Goal: Task Accomplishment & Management: Manage account settings

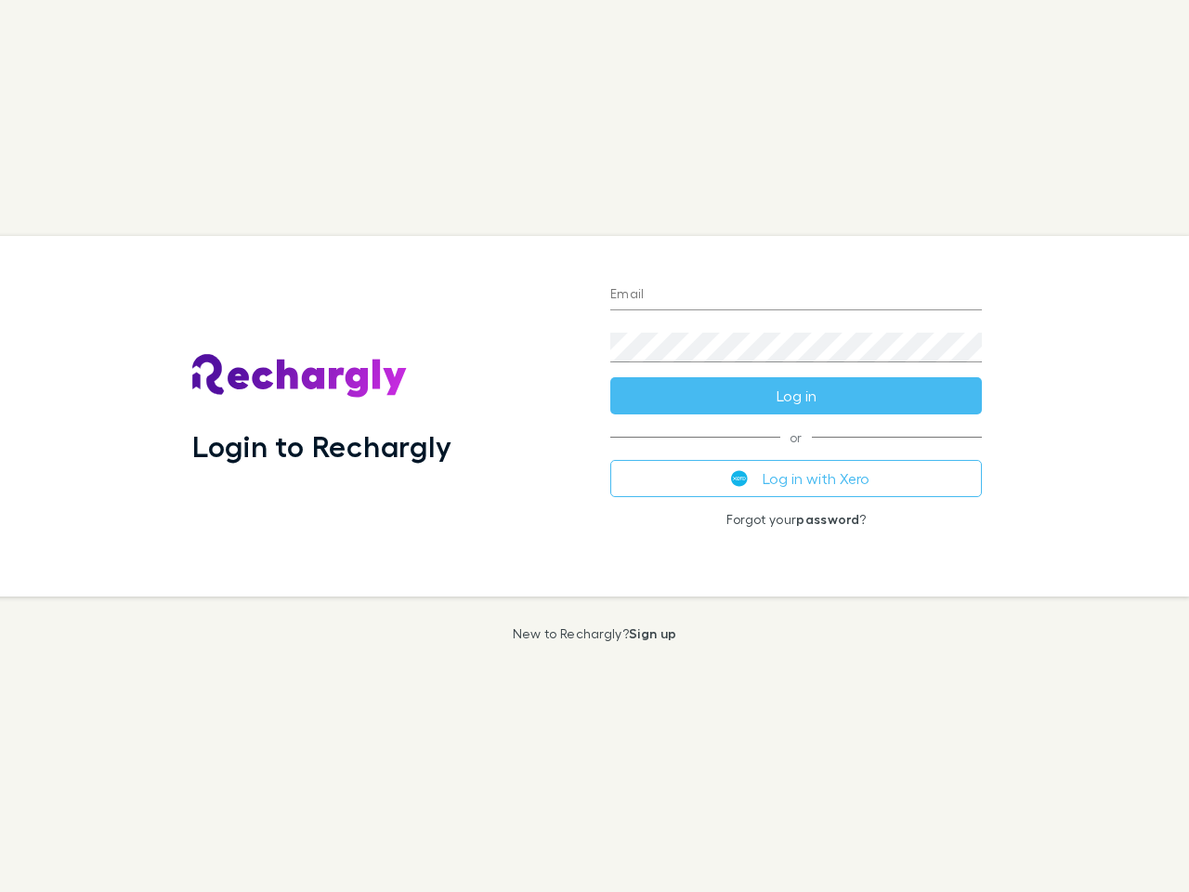
click at [595, 446] on div "Login to Rechargly" at bounding box center [386, 416] width 418 height 360
click at [796, 295] on input "Email" at bounding box center [796, 296] width 372 height 30
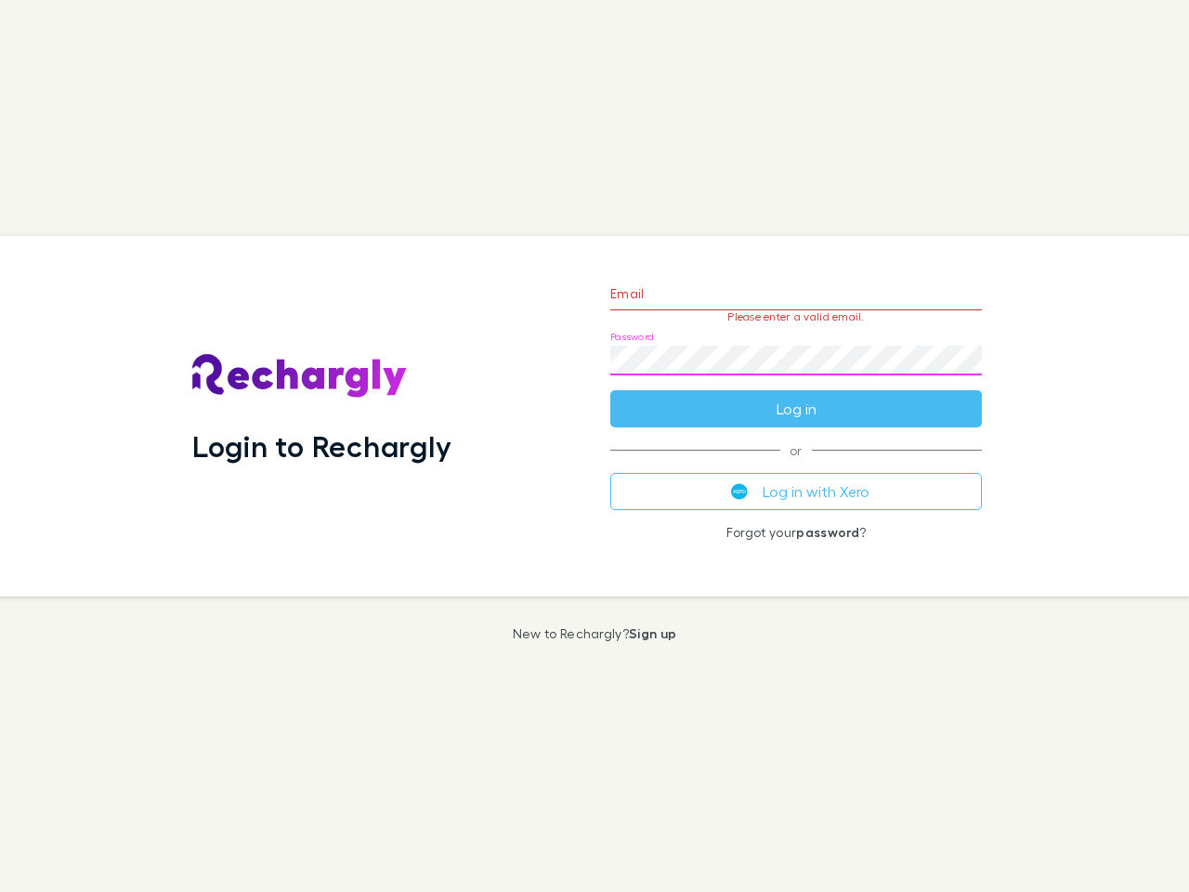
click at [796, 396] on form "Email Please enter a valid email. Password Log in" at bounding box center [796, 347] width 372 height 162
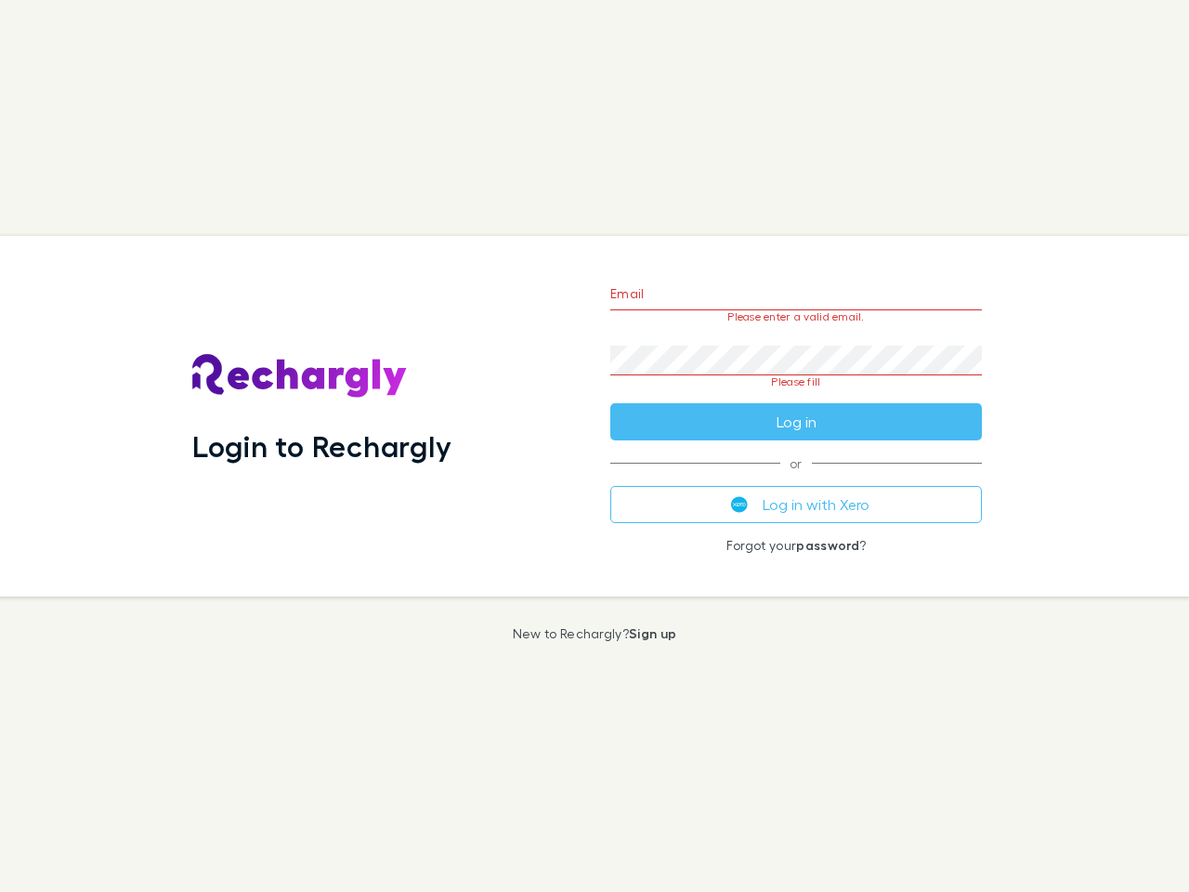
click at [796, 478] on div "Email Please enter a valid email. Password Please fill Log in or Log in with Xe…" at bounding box center [796, 416] width 401 height 360
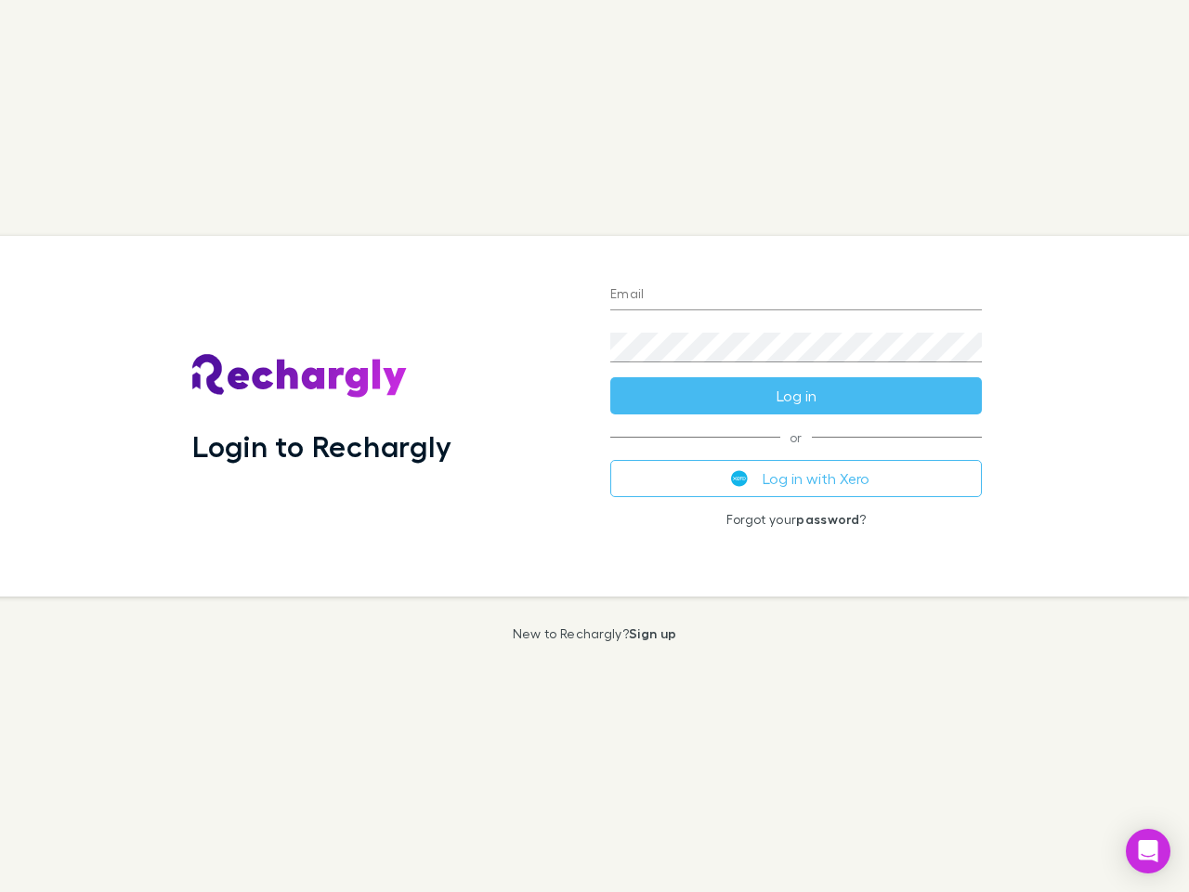
click at [595, 446] on div "Login to Rechargly" at bounding box center [386, 416] width 418 height 360
click at [796, 295] on input "Email" at bounding box center [796, 296] width 372 height 30
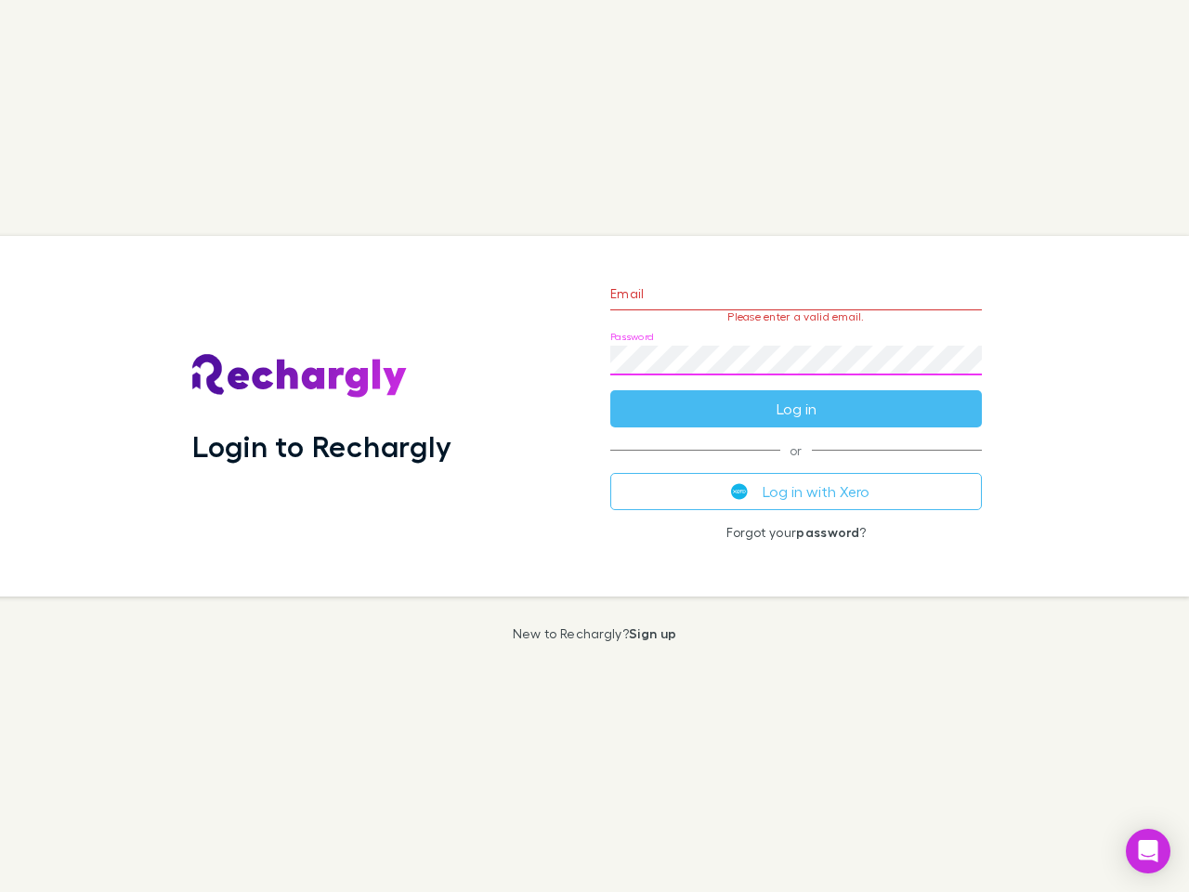
click at [796, 396] on form "Email Please enter a valid email. Password Log in" at bounding box center [796, 347] width 372 height 162
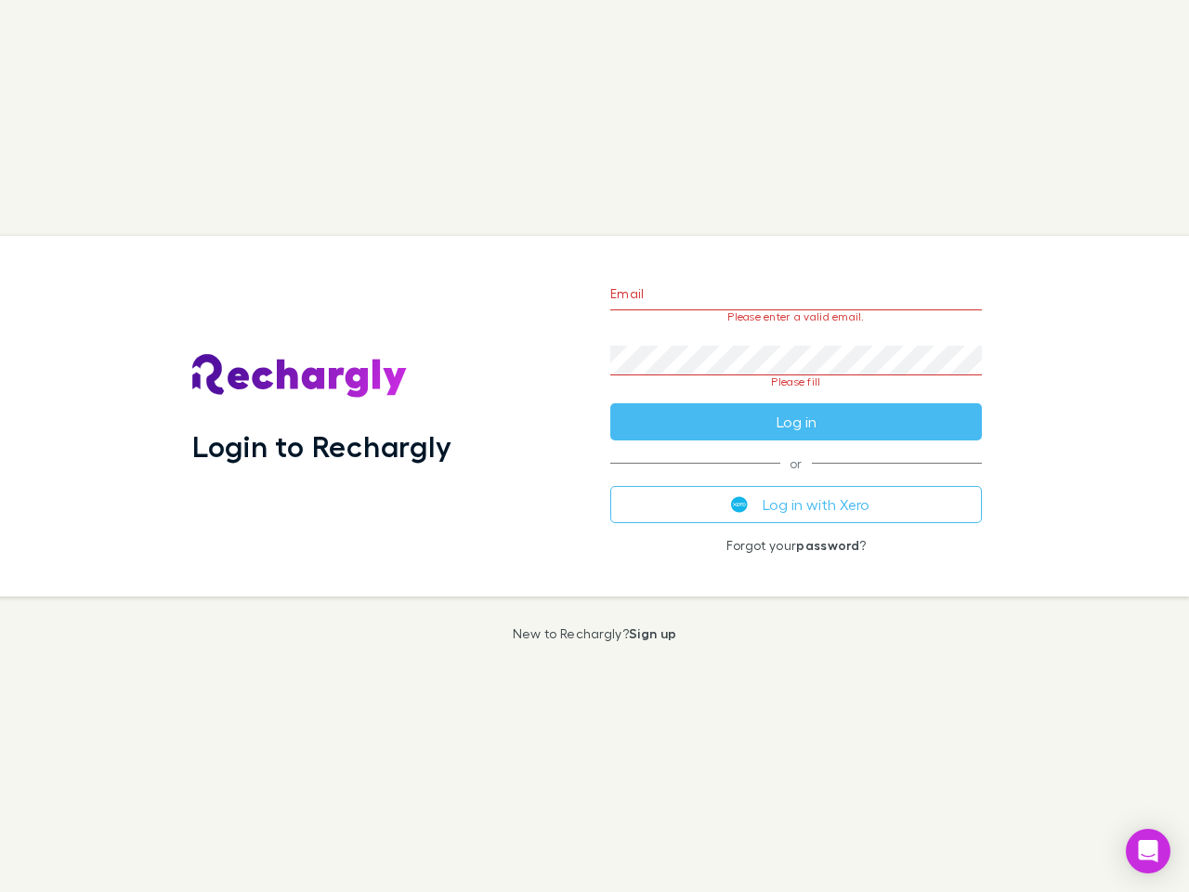
click at [796, 478] on div "Email Please enter a valid email. Password Please fill Log in or Log in with Xe…" at bounding box center [796, 416] width 401 height 360
click at [1148, 851] on icon "Open Intercom Messenger" at bounding box center [1149, 851] width 20 height 22
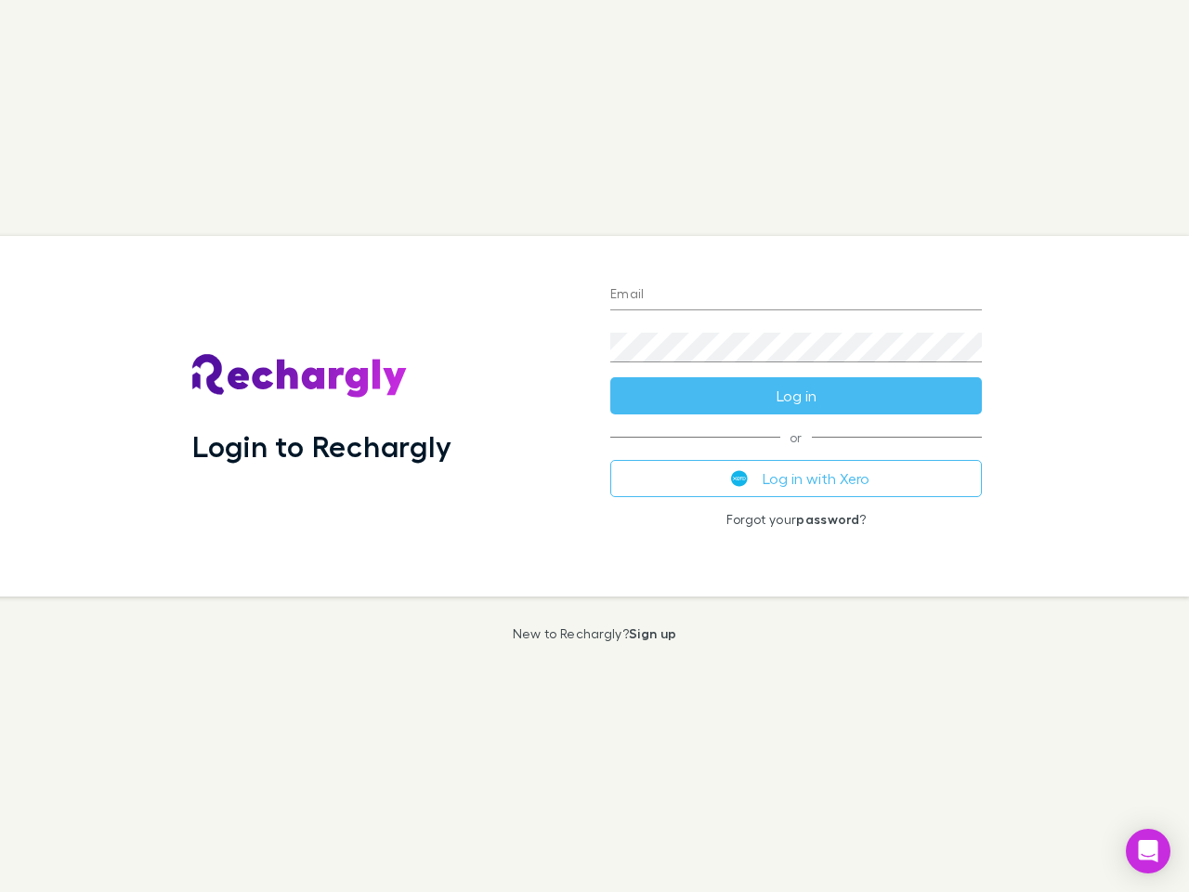
click at [595, 446] on div "Login to Rechargly" at bounding box center [386, 416] width 418 height 360
click at [796, 295] on input "Email" at bounding box center [796, 296] width 372 height 30
click at [796, 396] on button "Log in" at bounding box center [796, 395] width 372 height 37
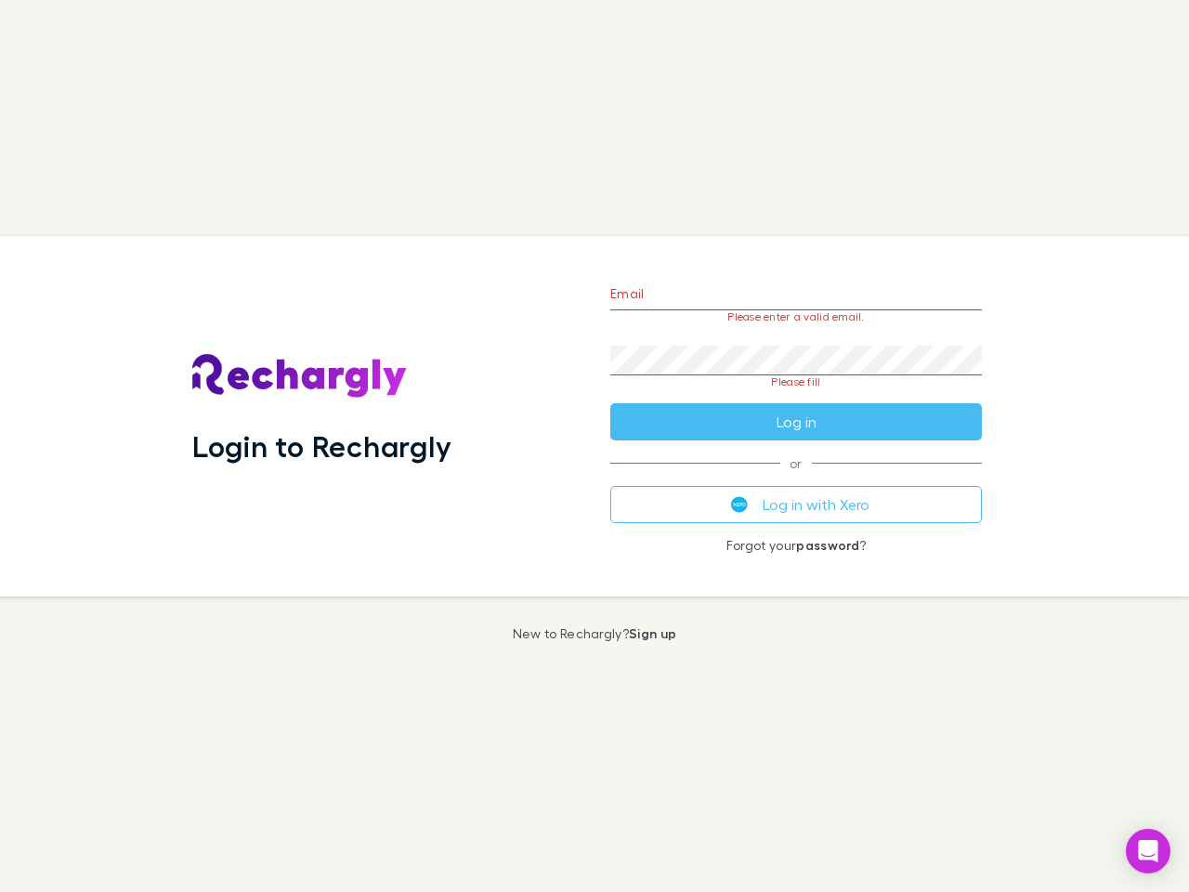
click at [796, 478] on div "Email Please enter a valid email. Password Please fill Log in or Log in with Xe…" at bounding box center [796, 416] width 401 height 360
click at [1148, 851] on icon "Open Intercom Messenger" at bounding box center [1149, 851] width 20 height 22
